Goal: Transaction & Acquisition: Book appointment/travel/reservation

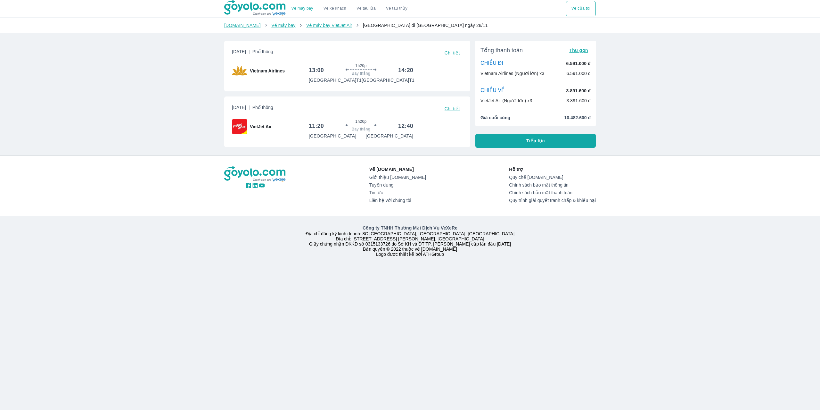
click at [454, 111] on span "Chi tiết" at bounding box center [452, 108] width 15 height 5
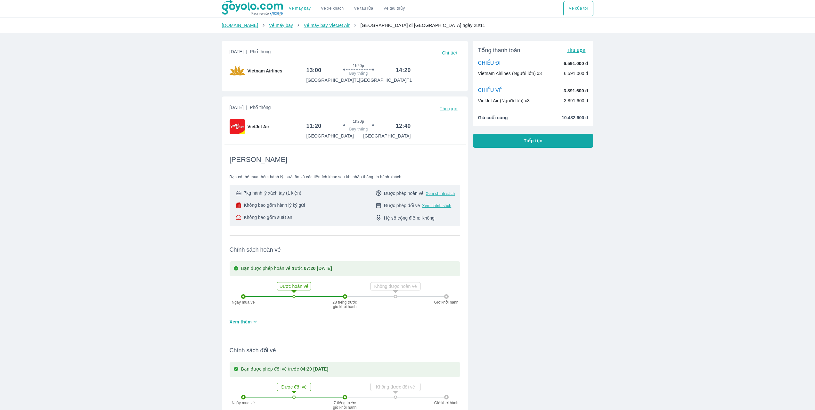
click at [545, 142] on button "Tiếp tục" at bounding box center [533, 141] width 120 height 14
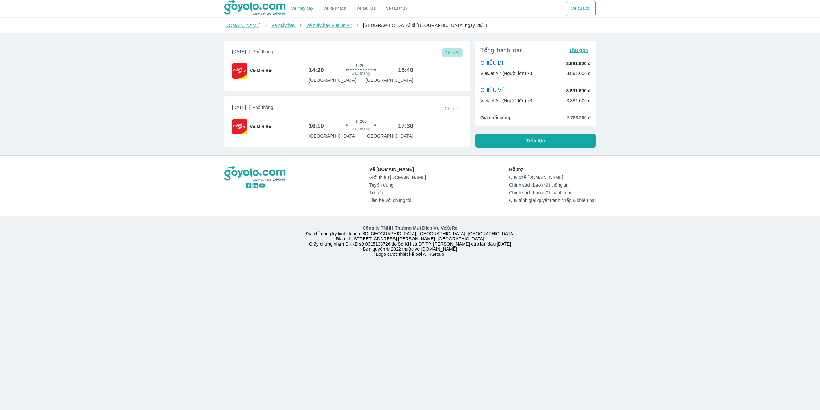
click at [451, 55] on span "Chi tiết" at bounding box center [452, 52] width 15 height 5
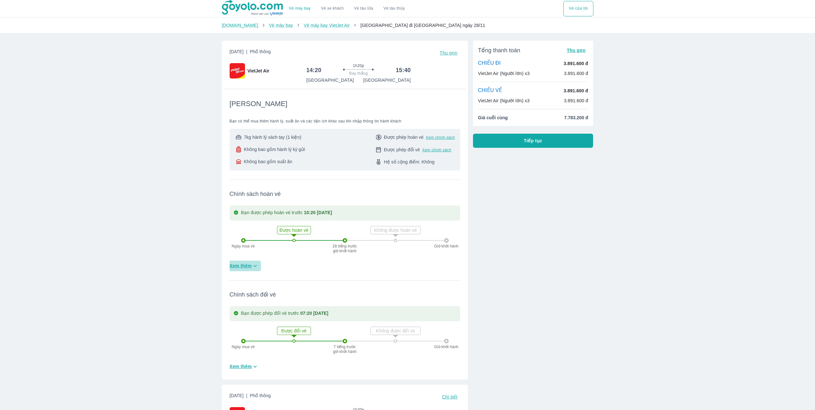
click at [247, 265] on span "Xem thêm" at bounding box center [241, 265] width 22 height 6
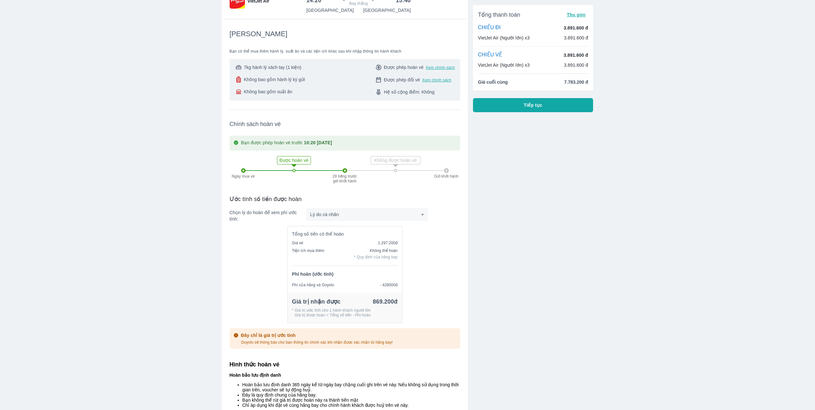
scroll to position [128, 0]
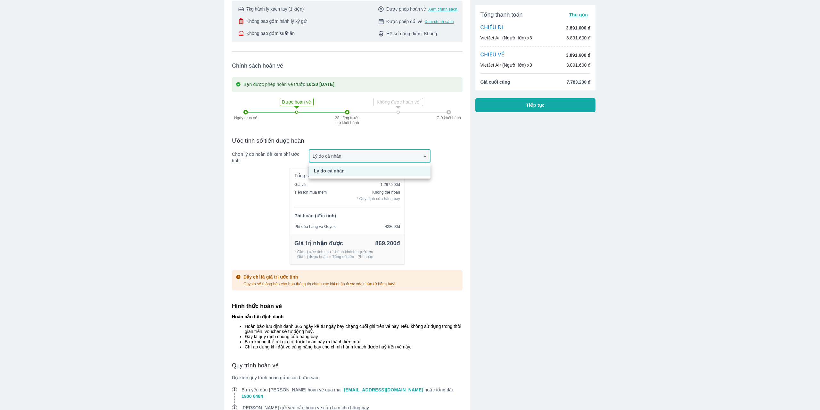
click at [387, 151] on body "Vé máy bay VietJet Air từ Hà Nội đi Đà Nẵng giá rẻ nhất ngày 8 tháng 10 Vé máy …" at bounding box center [410, 77] width 820 height 410
click at [387, 151] on div at bounding box center [410, 205] width 820 height 410
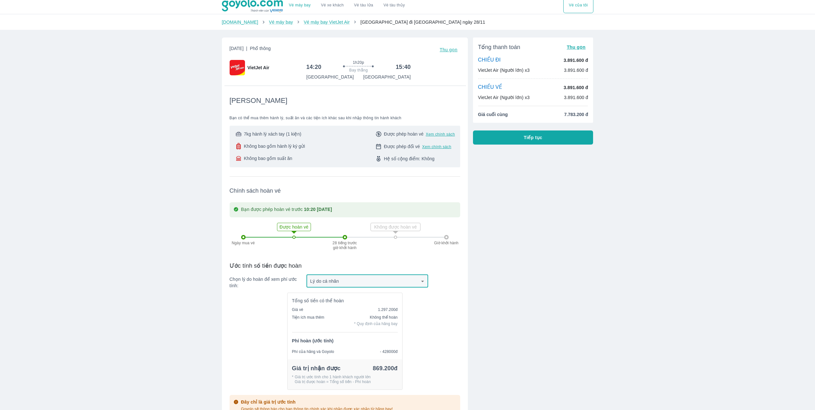
scroll to position [0, 0]
